Goal: Task Accomplishment & Management: Use online tool/utility

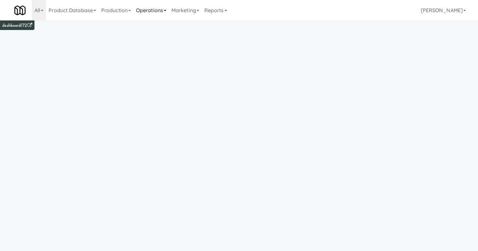
click at [152, 11] on link "Operations" at bounding box center [150, 10] width 35 height 20
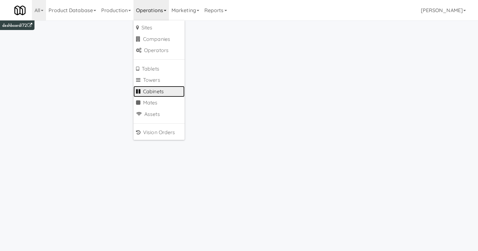
click at [155, 88] on link "Cabinets" at bounding box center [158, 91] width 51 height 11
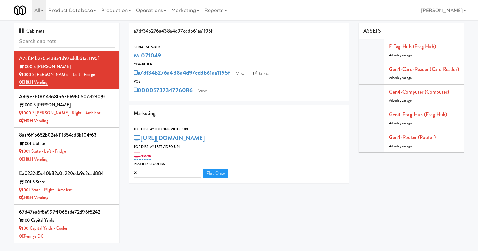
click at [74, 44] on input "text" at bounding box center [66, 42] width 95 height 12
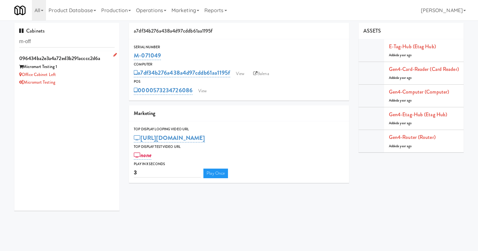
type input "m-off"
click at [72, 78] on div "Office Cabinet Left" at bounding box center [66, 75] width 95 height 8
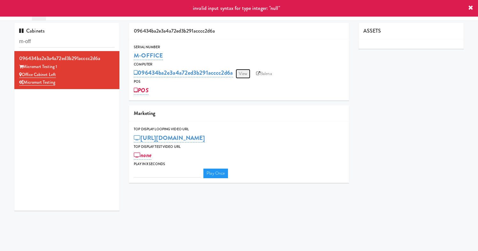
click at [246, 74] on link "View" at bounding box center [242, 74] width 15 height 10
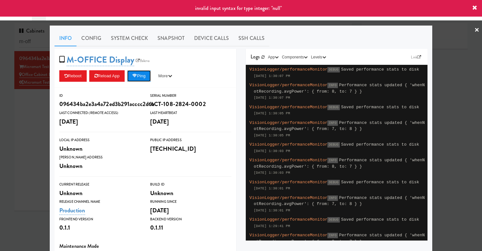
click at [133, 78] on button "Ping" at bounding box center [139, 75] width 24 height 11
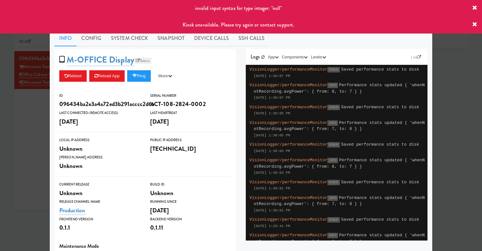
click at [144, 59] on link "Balena" at bounding box center [142, 60] width 17 height 6
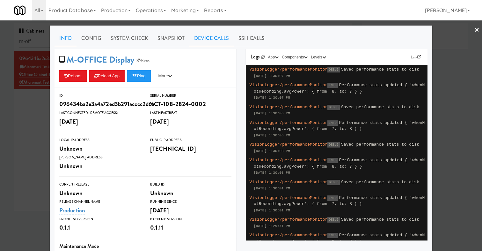
click at [208, 40] on link "Device Calls" at bounding box center [211, 38] width 44 height 16
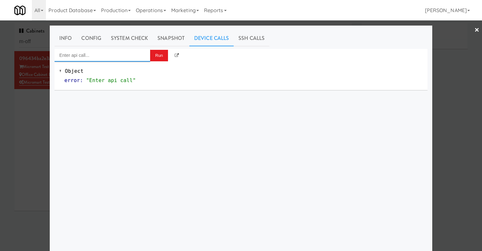
click at [128, 49] on input "Enter api call..." at bounding box center [103, 55] width 96 height 13
type input "l"
type input "u"
type input "l"
click at [64, 42] on link "Info" at bounding box center [66, 38] width 22 height 16
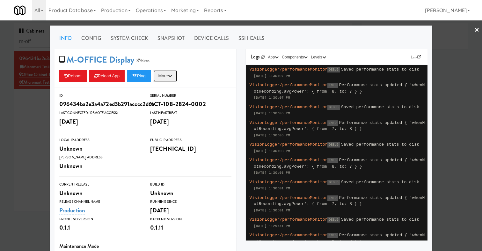
click at [170, 77] on button "More" at bounding box center [165, 75] width 24 height 11
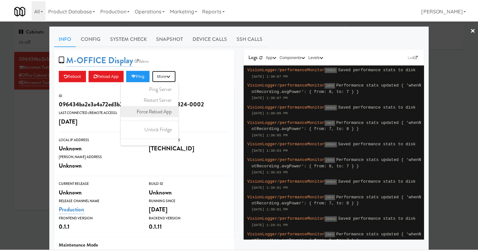
scroll to position [10, 0]
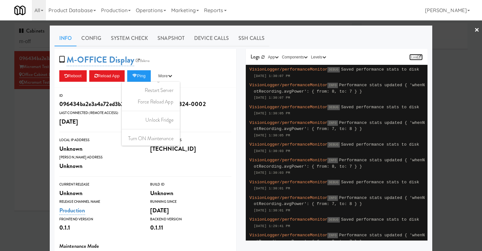
click at [414, 56] on link "Link" at bounding box center [416, 57] width 13 height 6
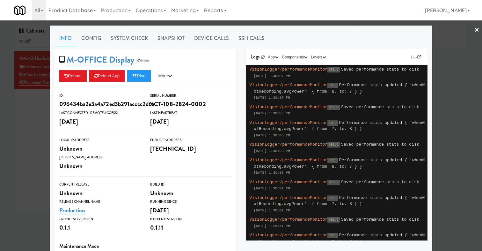
click at [15, 131] on div at bounding box center [241, 125] width 482 height 251
